Goal: Information Seeking & Learning: Learn about a topic

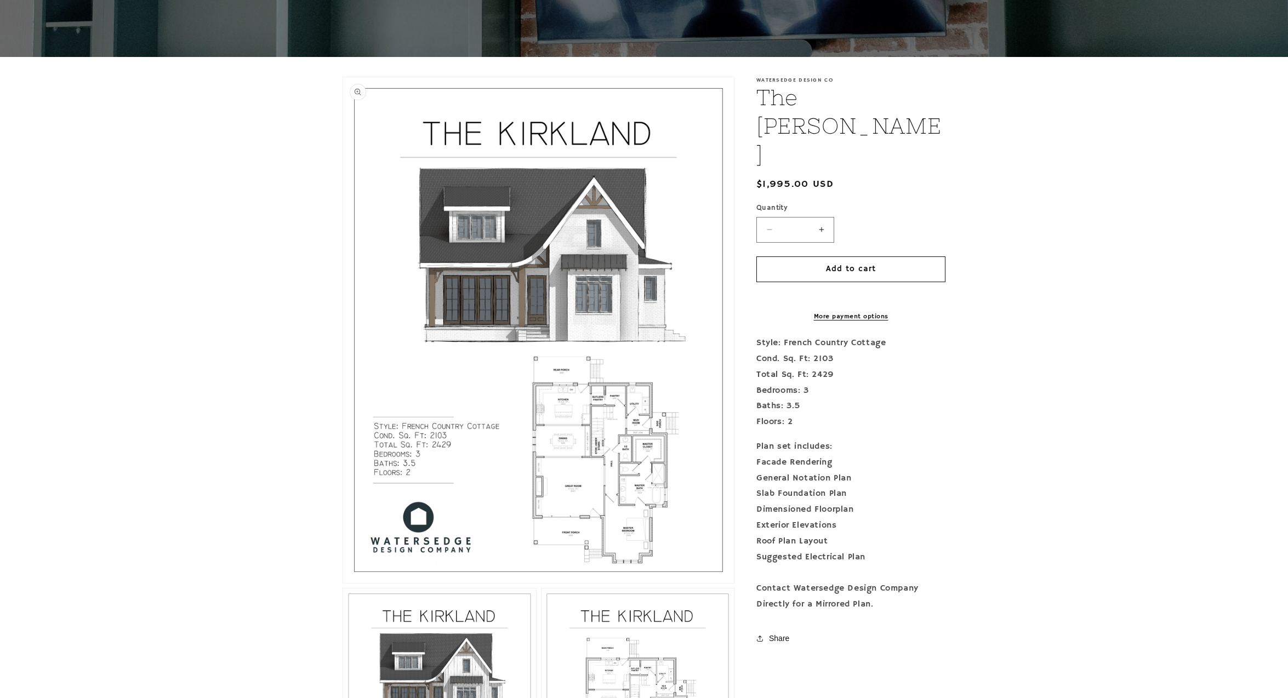
scroll to position [191, 0]
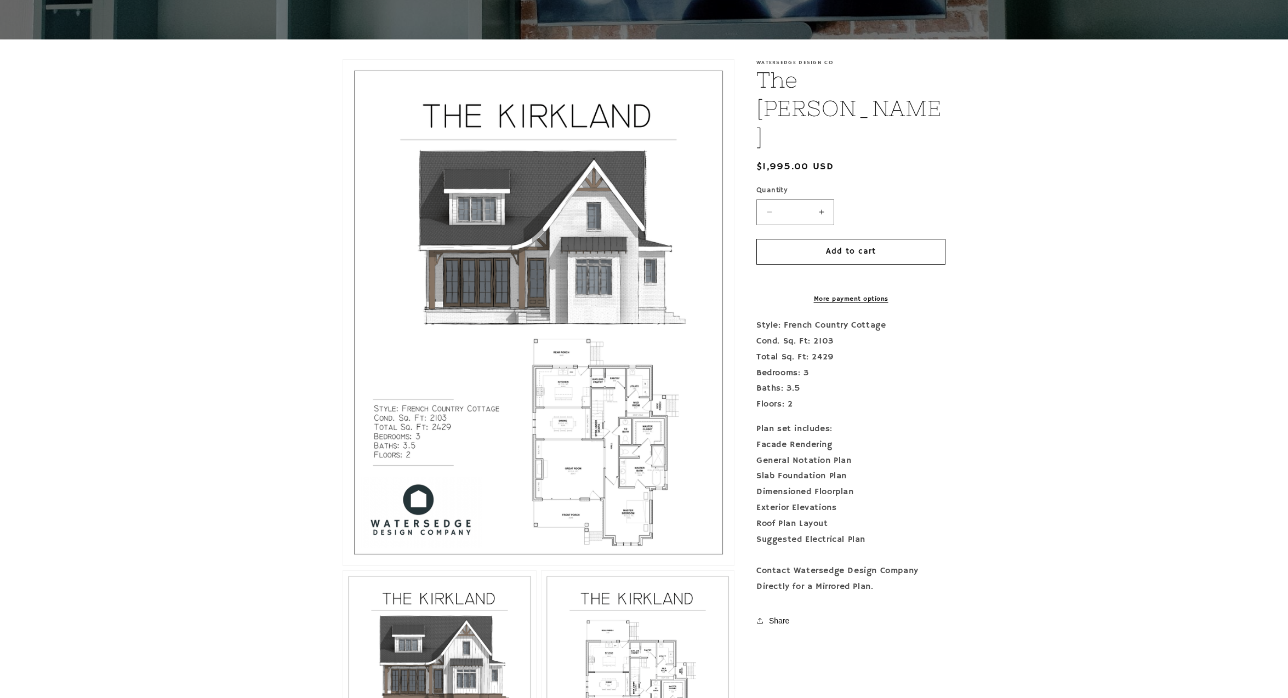
click at [343, 565] on button "Open media 1 in modal" at bounding box center [343, 565] width 0 height 0
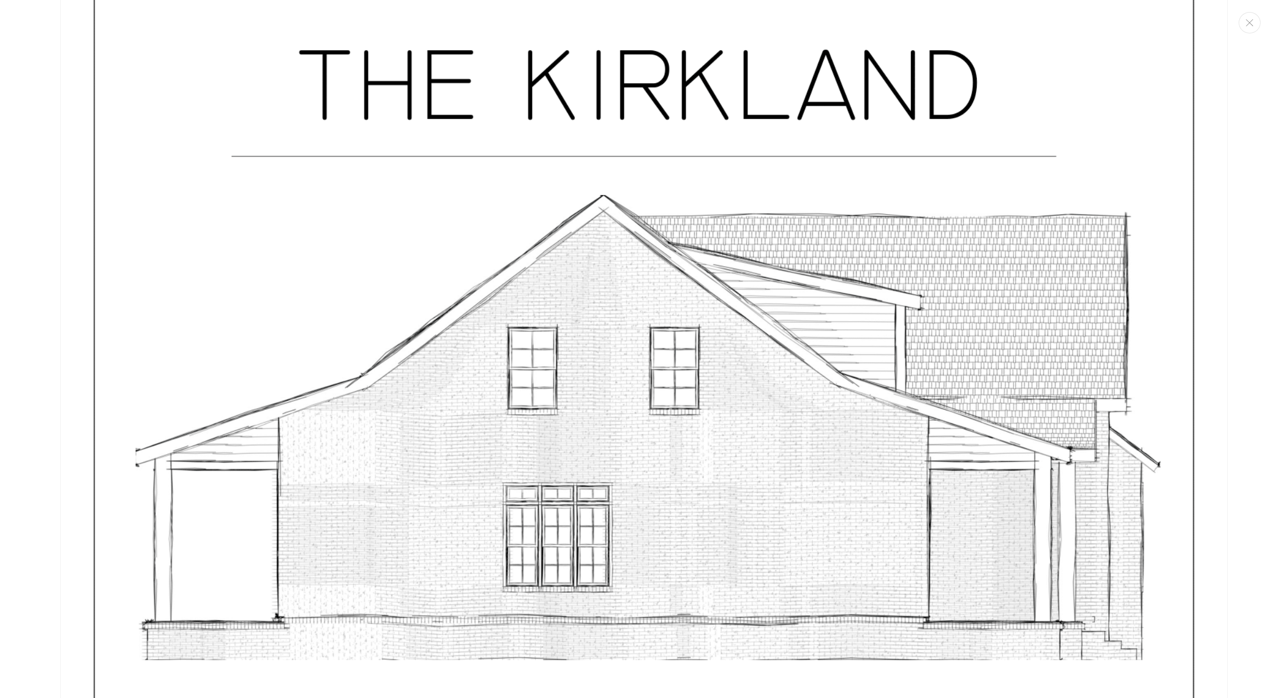
scroll to position [7685, 0]
click at [1250, 22] on icon "Close" at bounding box center [1249, 22] width 8 height 7
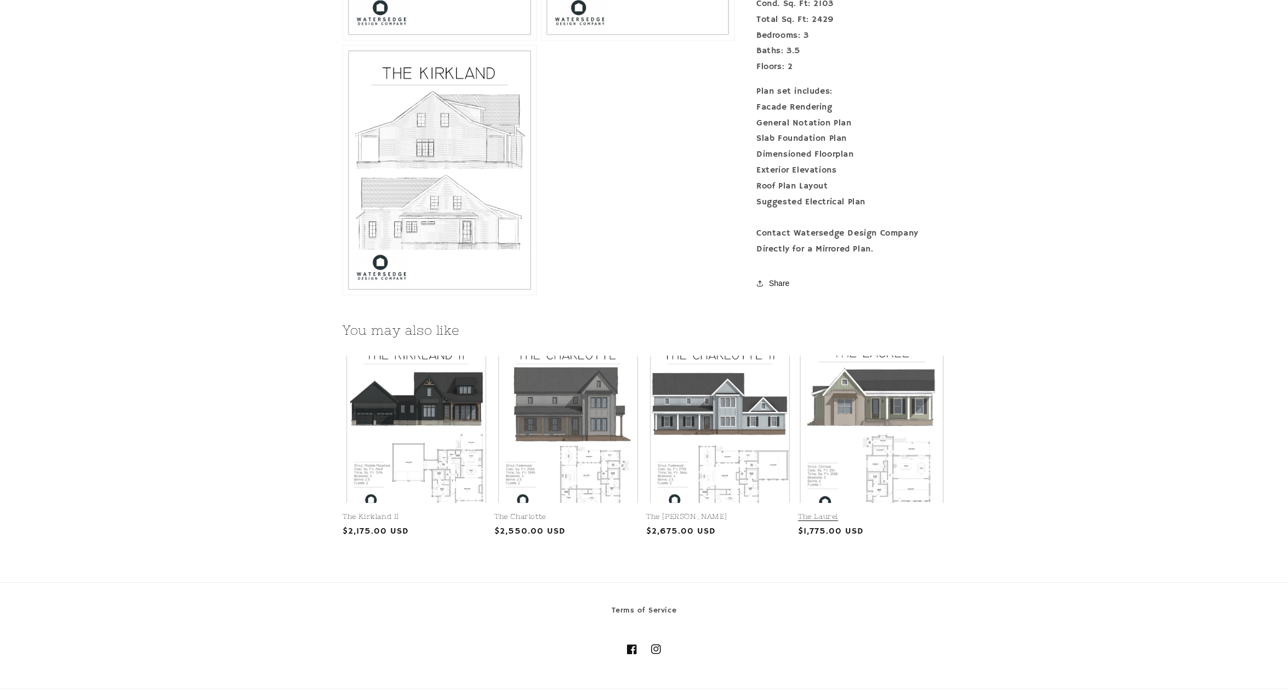
scroll to position [1237, 0]
click at [908, 512] on link "The Laurel" at bounding box center [871, 516] width 147 height 9
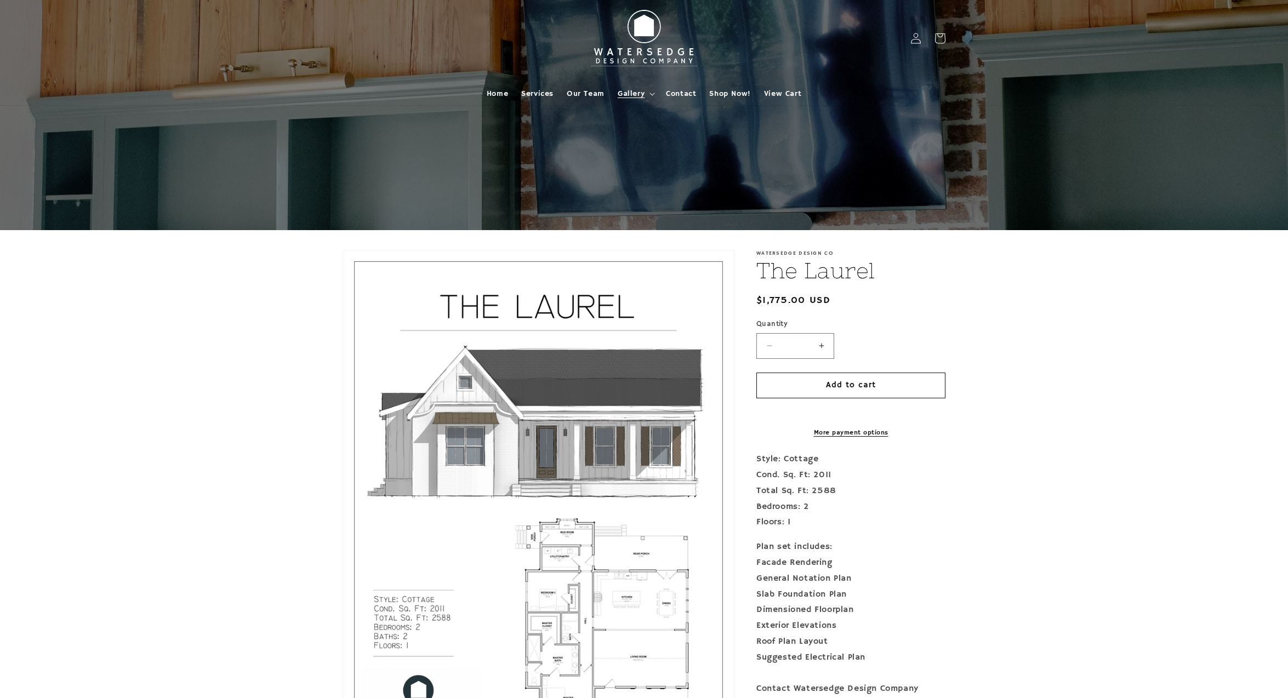
click at [643, 90] on span "Gallery" at bounding box center [630, 94] width 27 height 10
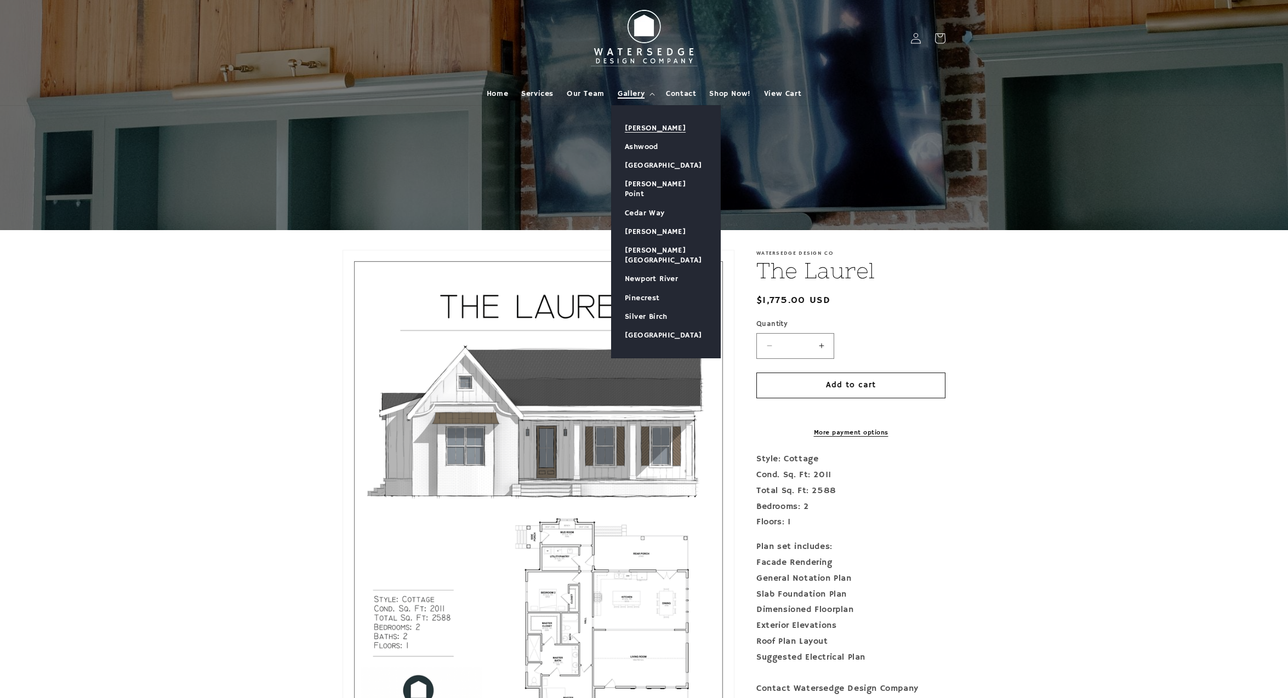
click at [654, 128] on link "[PERSON_NAME]" at bounding box center [665, 128] width 108 height 19
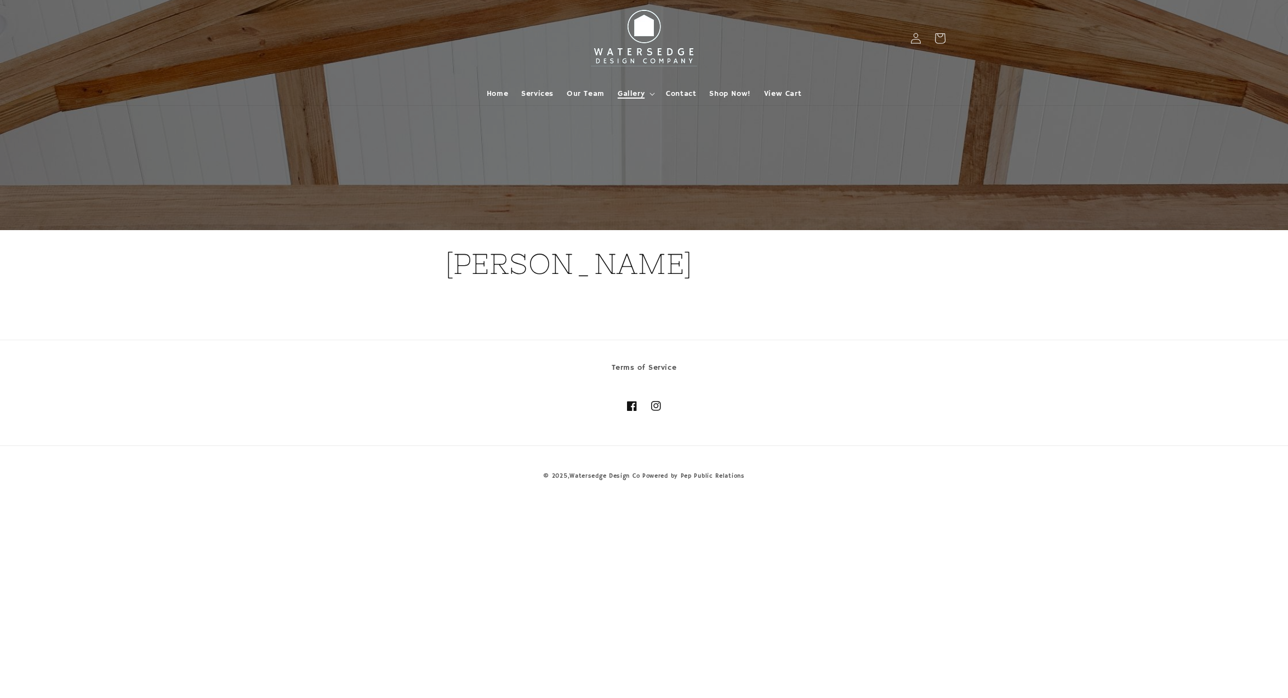
click at [639, 87] on summary "Gallery" at bounding box center [635, 93] width 48 height 23
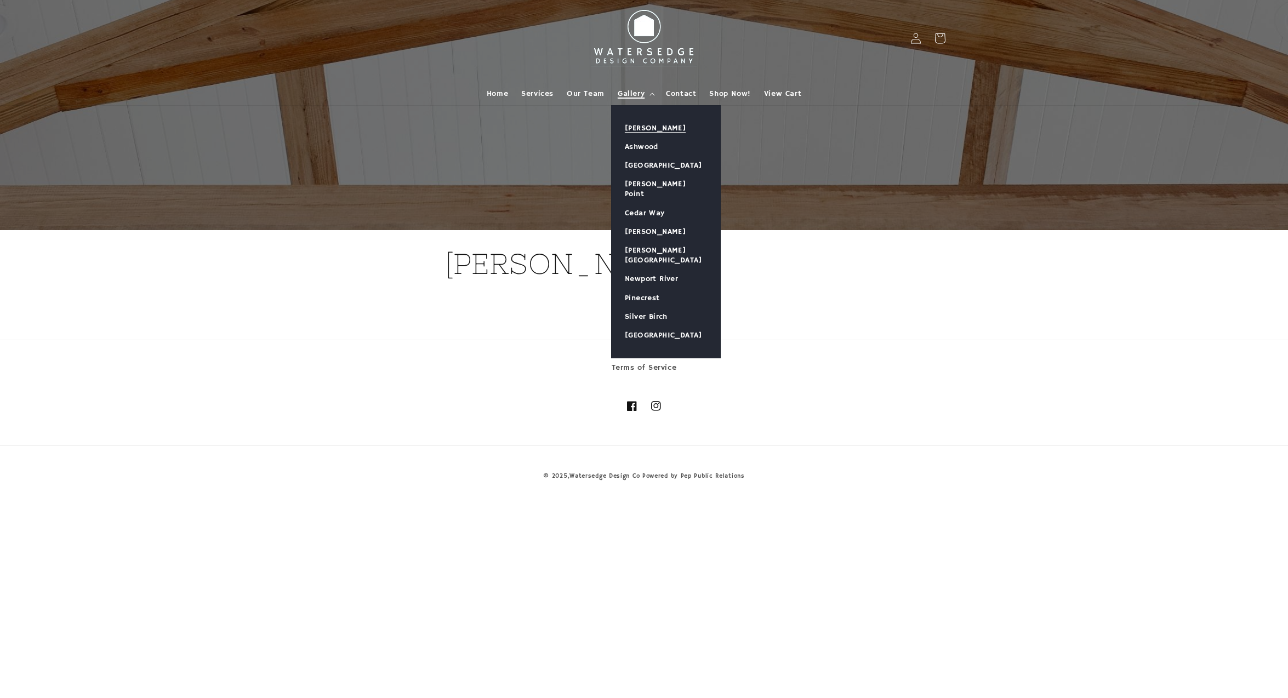
click at [647, 135] on link "[PERSON_NAME]" at bounding box center [665, 128] width 108 height 19
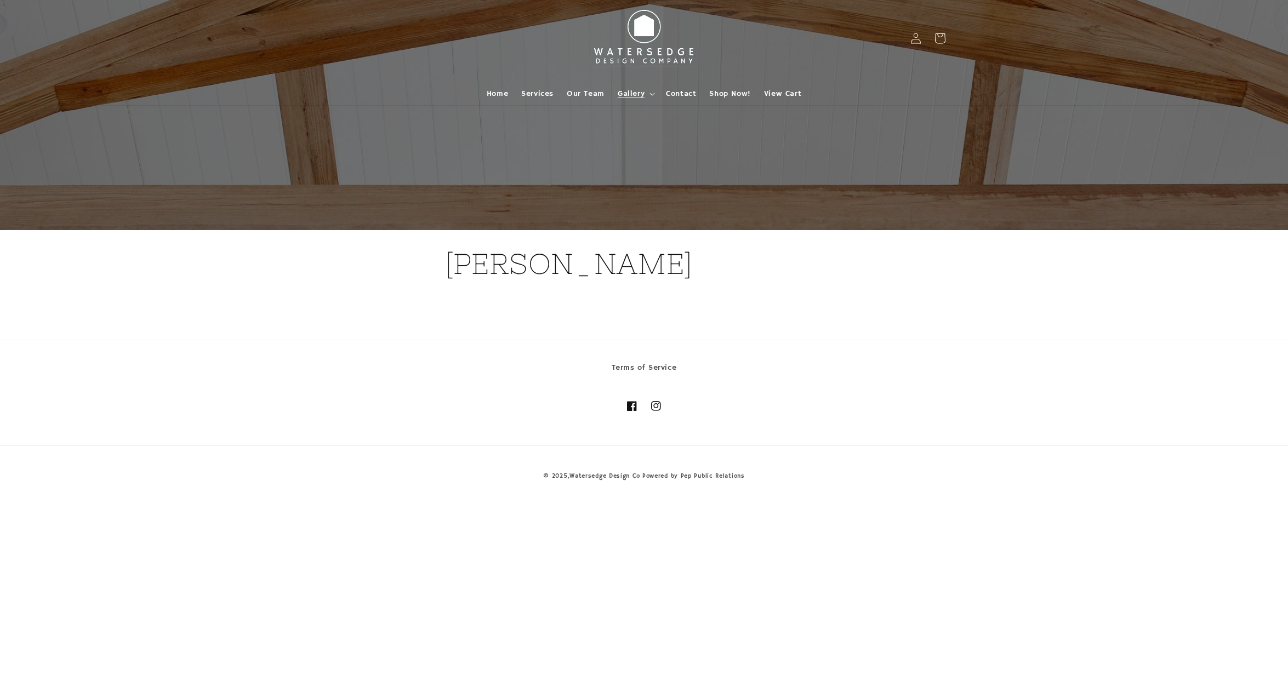
click at [645, 147] on div at bounding box center [643, 115] width 657 height 230
click at [644, 95] on span "Gallery" at bounding box center [630, 94] width 27 height 10
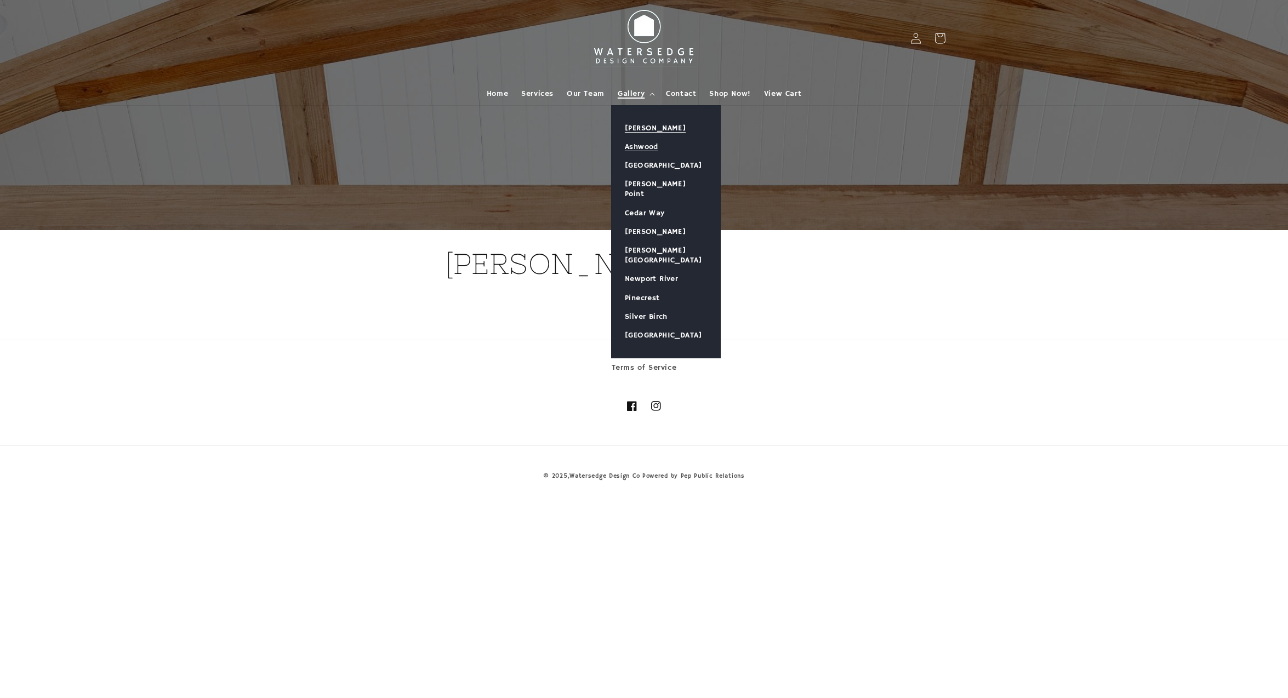
click at [646, 146] on link "Ashwood" at bounding box center [665, 147] width 108 height 19
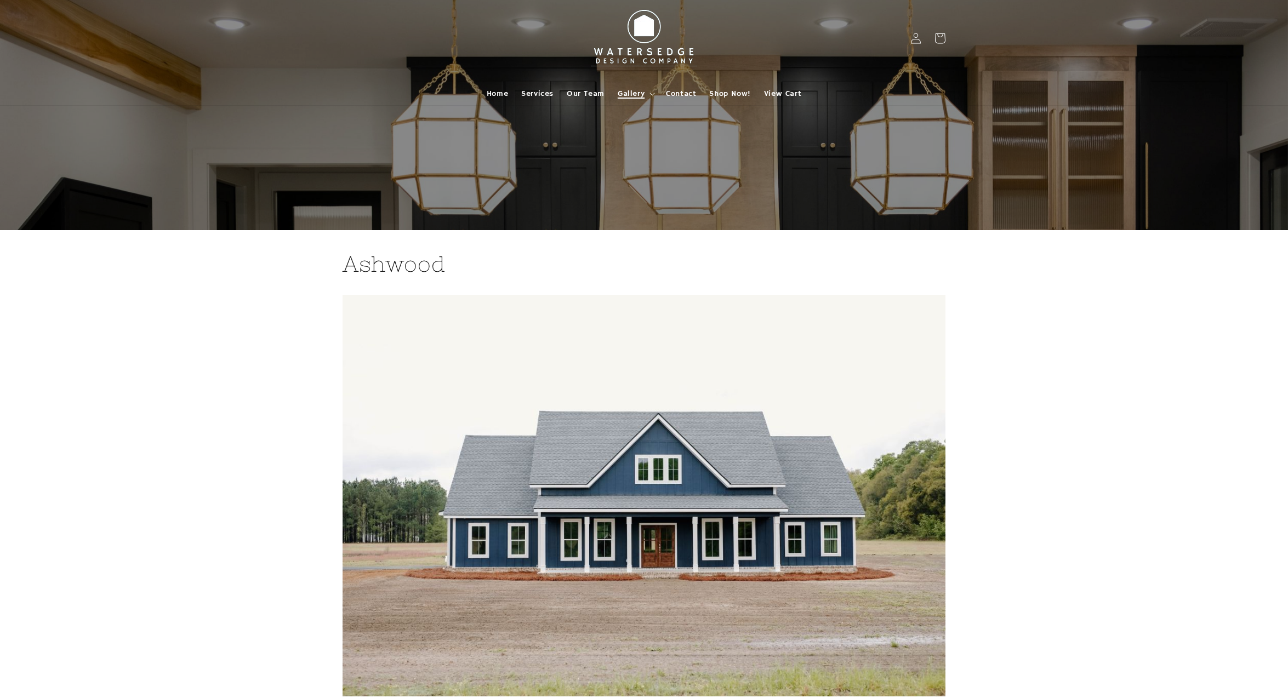
click at [638, 93] on span "Gallery" at bounding box center [630, 94] width 27 height 10
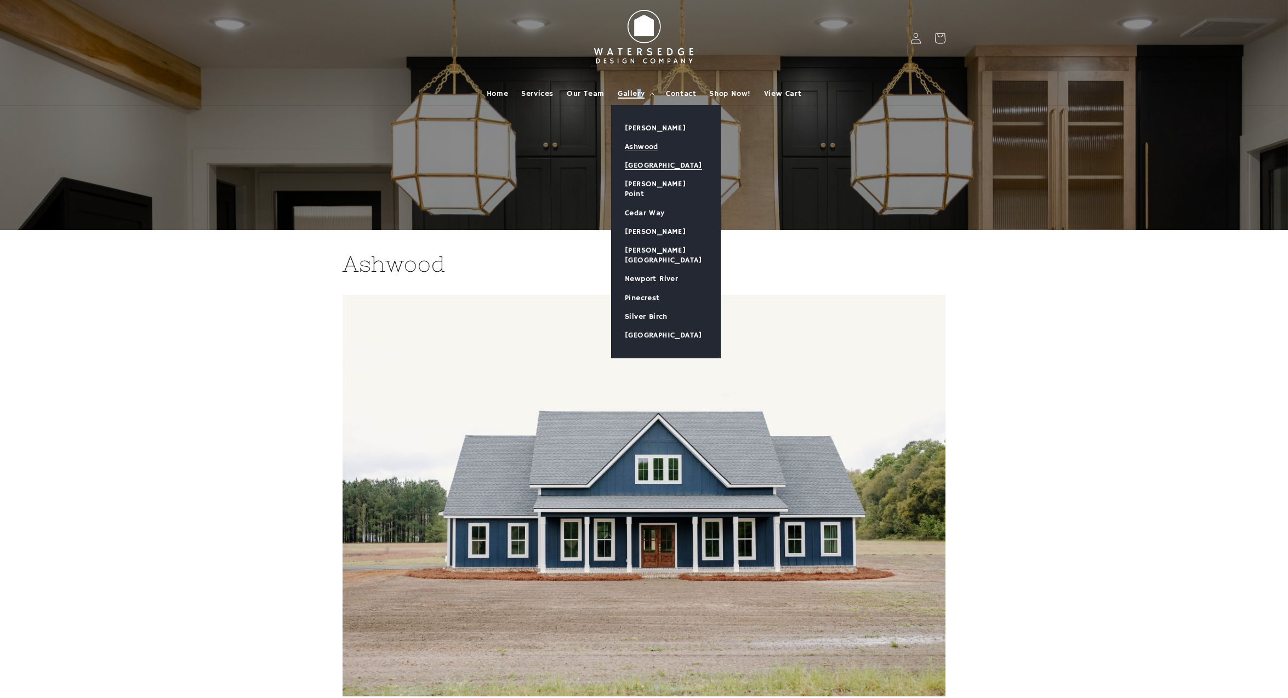
click at [660, 168] on link "[GEOGRAPHIC_DATA]" at bounding box center [665, 165] width 108 height 19
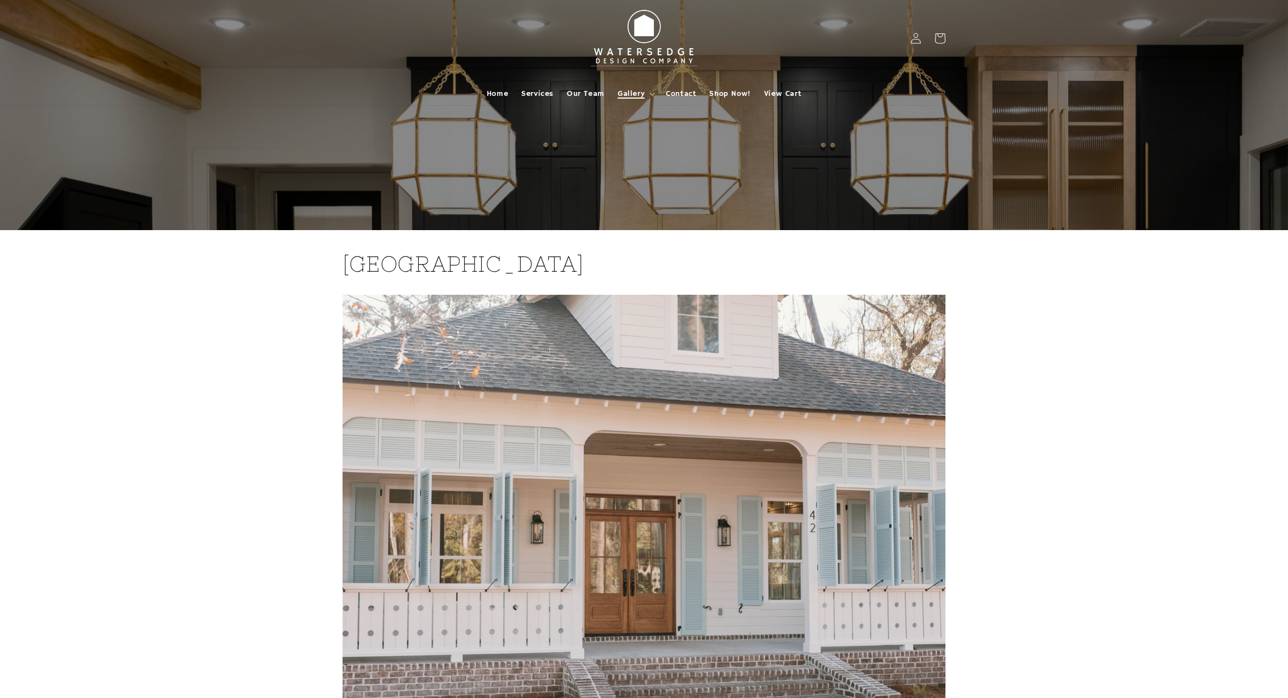
click at [650, 91] on summary "Gallery" at bounding box center [635, 93] width 48 height 23
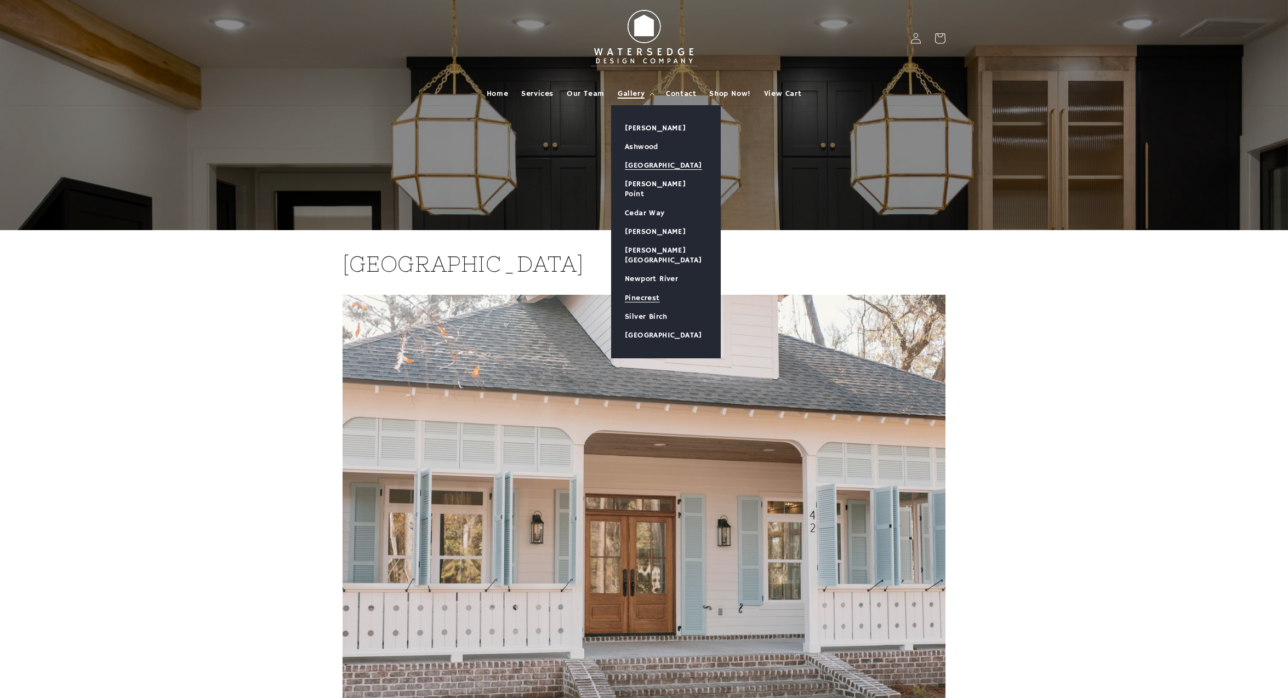
click at [647, 289] on link "Pinecrest" at bounding box center [665, 298] width 108 height 19
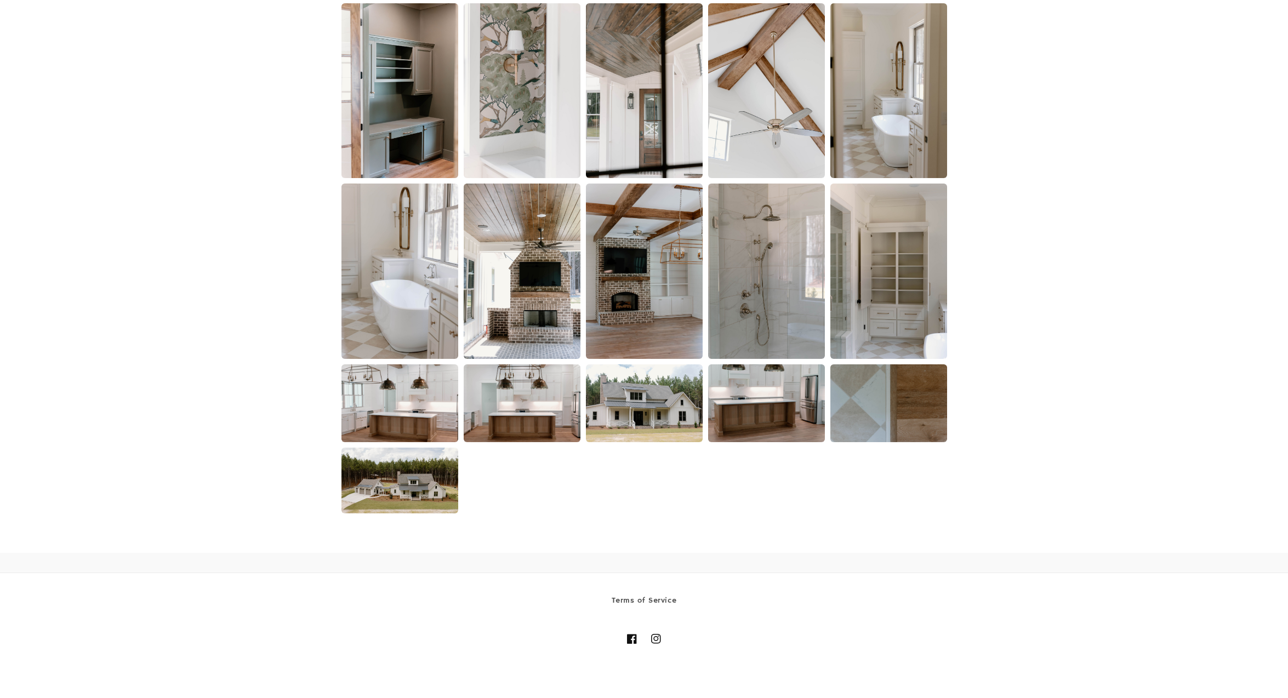
scroll to position [1650, 0]
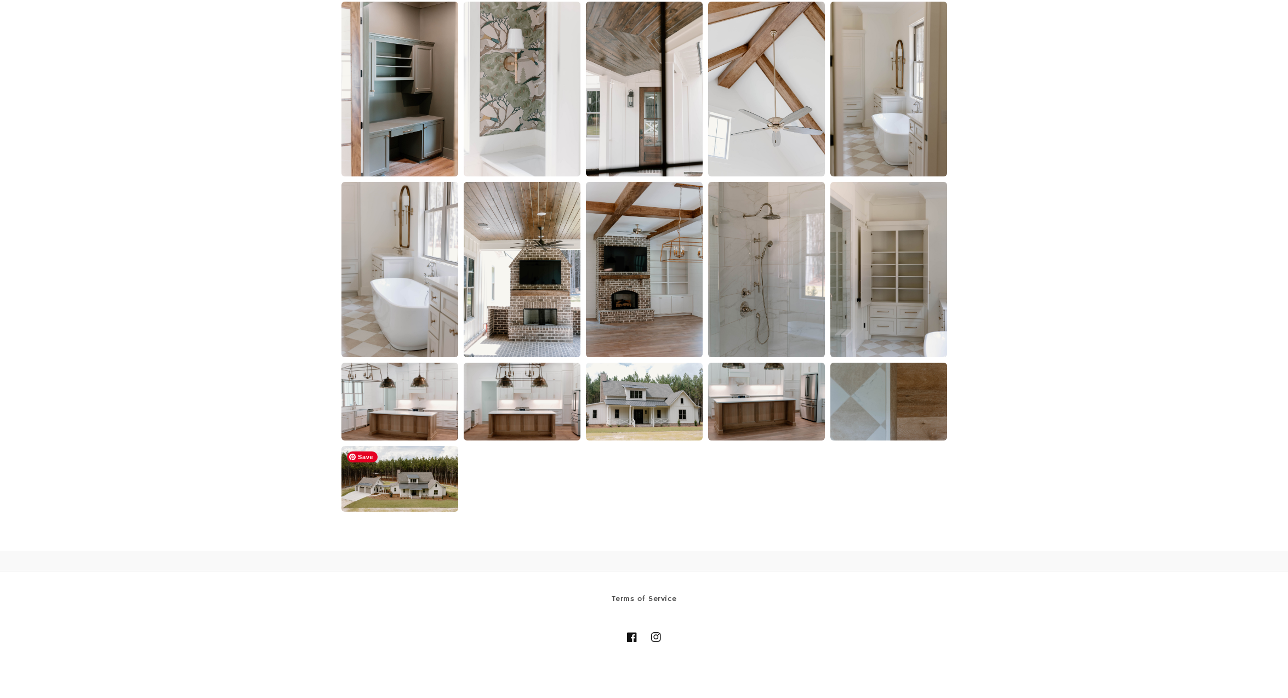
click at [424, 500] on img at bounding box center [399, 479] width 117 height 66
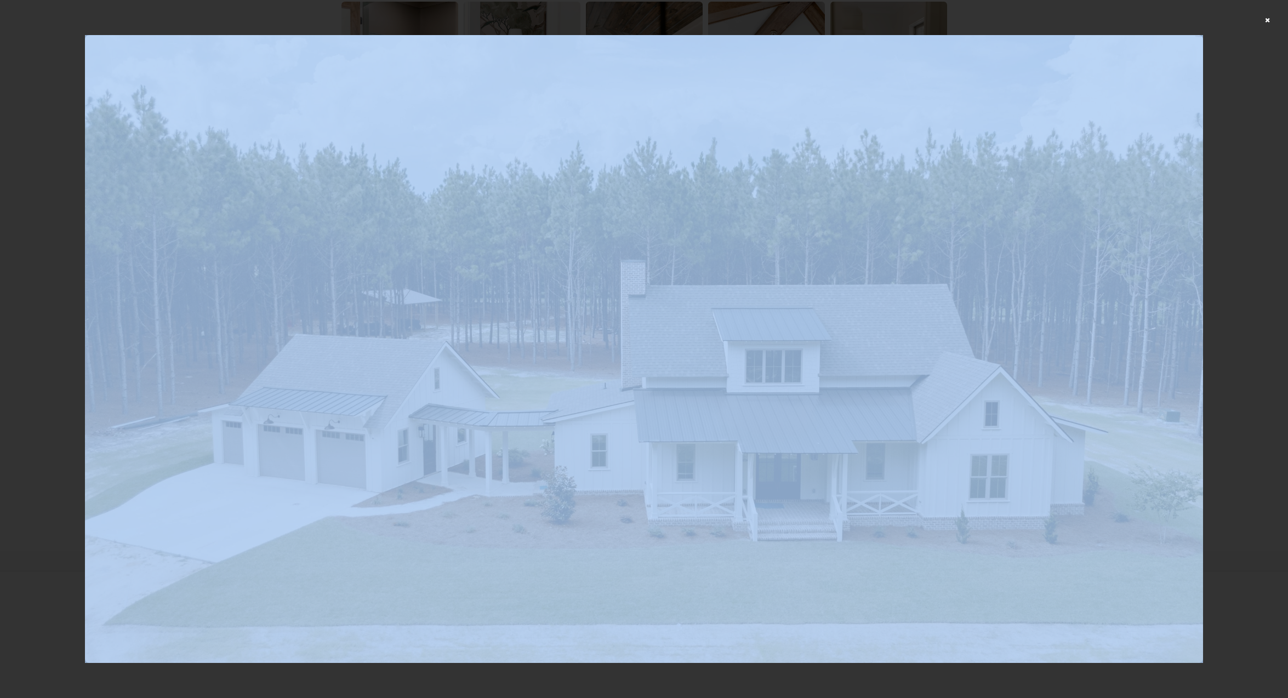
click at [1262, 21] on div at bounding box center [644, 349] width 1288 height 698
